Goal: Information Seeking & Learning: Learn about a topic

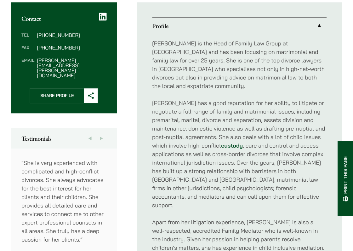
scroll to position [221, 0]
click at [249, 71] on p "[PERSON_NAME] is the Head of Family Law Group at [GEOGRAPHIC_DATA] and has been…" at bounding box center [239, 64] width 175 height 51
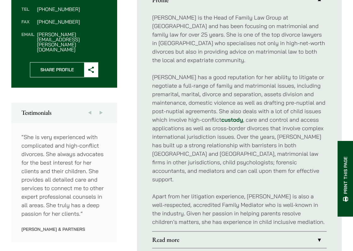
scroll to position [252, 0]
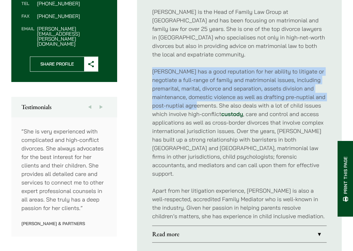
drag, startPoint x: 152, startPoint y: 62, endPoint x: 186, endPoint y: 97, distance: 48.4
click at [186, 97] on p "[PERSON_NAME] has a good reputation for her ability to litigate or negotiate a …" at bounding box center [239, 122] width 175 height 111
click at [273, 84] on p "[PERSON_NAME] has a good reputation for her ability to litigate or negotiate a …" at bounding box center [239, 122] width 175 height 111
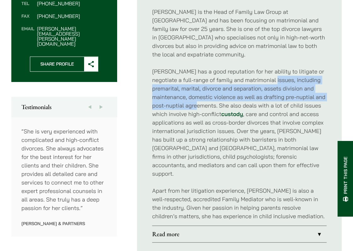
drag, startPoint x: 266, startPoint y: 72, endPoint x: 186, endPoint y: 95, distance: 83.6
click at [186, 95] on p "[PERSON_NAME] has a good reputation for her ability to litigate or negotiate a …" at bounding box center [239, 122] width 175 height 111
copy p "including premarital, marital, divorce and separation, assets division and main…"
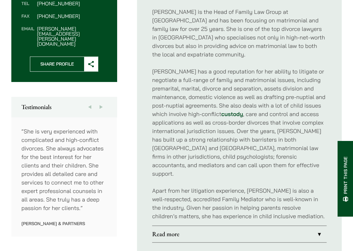
click at [168, 186] on p "Apart from her litigation experience, [PERSON_NAME] is also a well-respected, a…" at bounding box center [239, 203] width 175 height 34
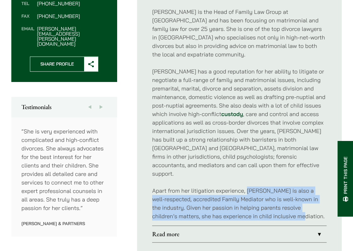
drag, startPoint x: 247, startPoint y: 173, endPoint x: 278, endPoint y: 197, distance: 38.8
click at [278, 197] on p "Apart from her litigation experience, [PERSON_NAME] is also a well-respected, a…" at bounding box center [239, 203] width 175 height 34
drag, startPoint x: 278, startPoint y: 197, endPoint x: 257, endPoint y: 180, distance: 26.9
copy p "[PERSON_NAME] is also a well-respected, accredited Family Mediator who is well-…"
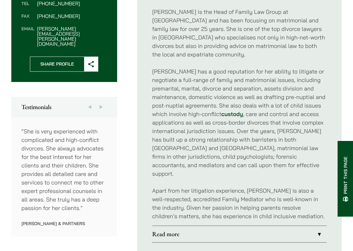
click at [266, 134] on p "[PERSON_NAME] has a good reputation for her ability to litigate or negotiate a …" at bounding box center [239, 122] width 175 height 111
